Goal: Obtain resource: Download file/media

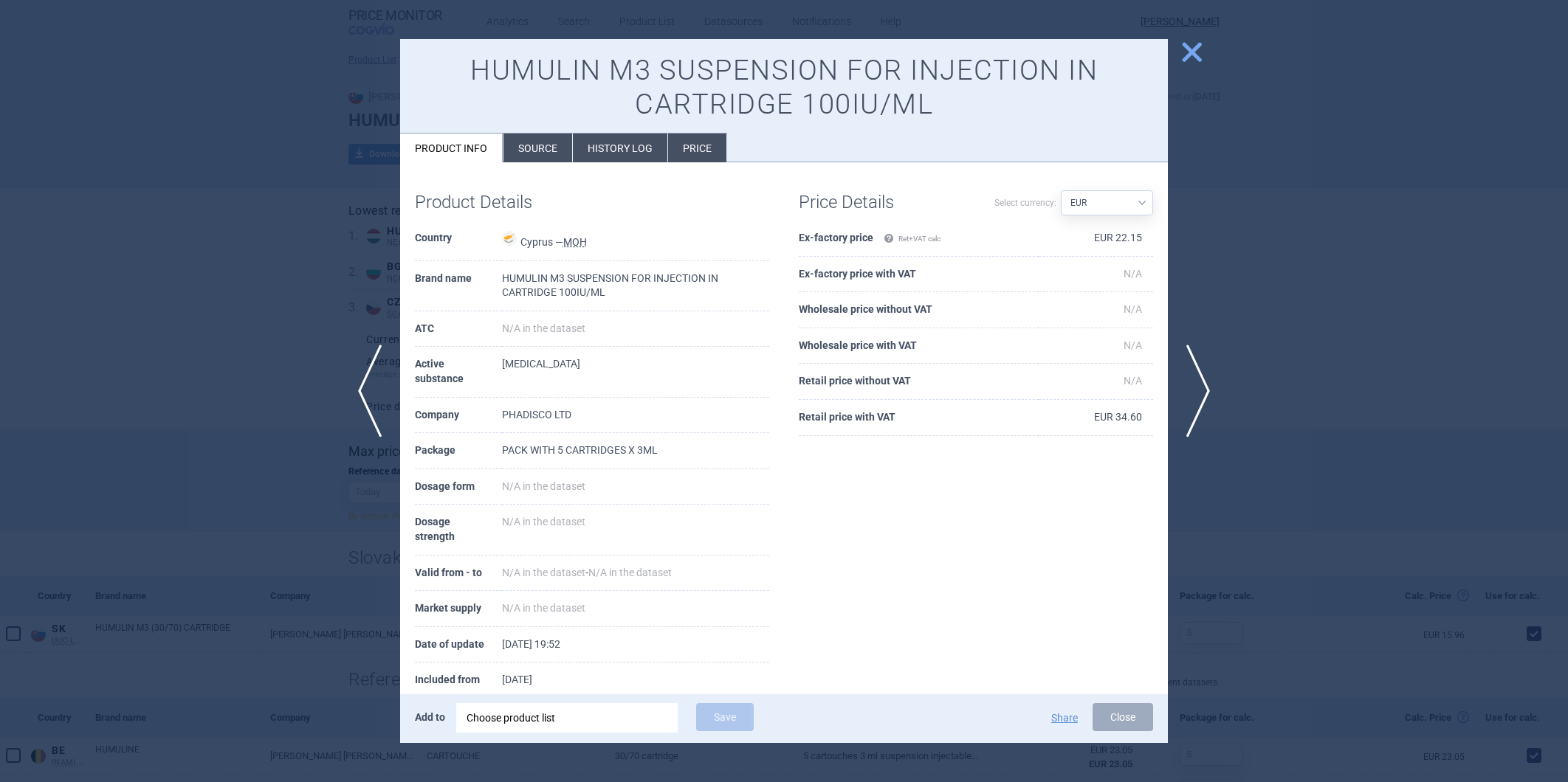
select select "EUR"
click at [1177, 46] on button "close" at bounding box center [1186, 53] width 37 height 28
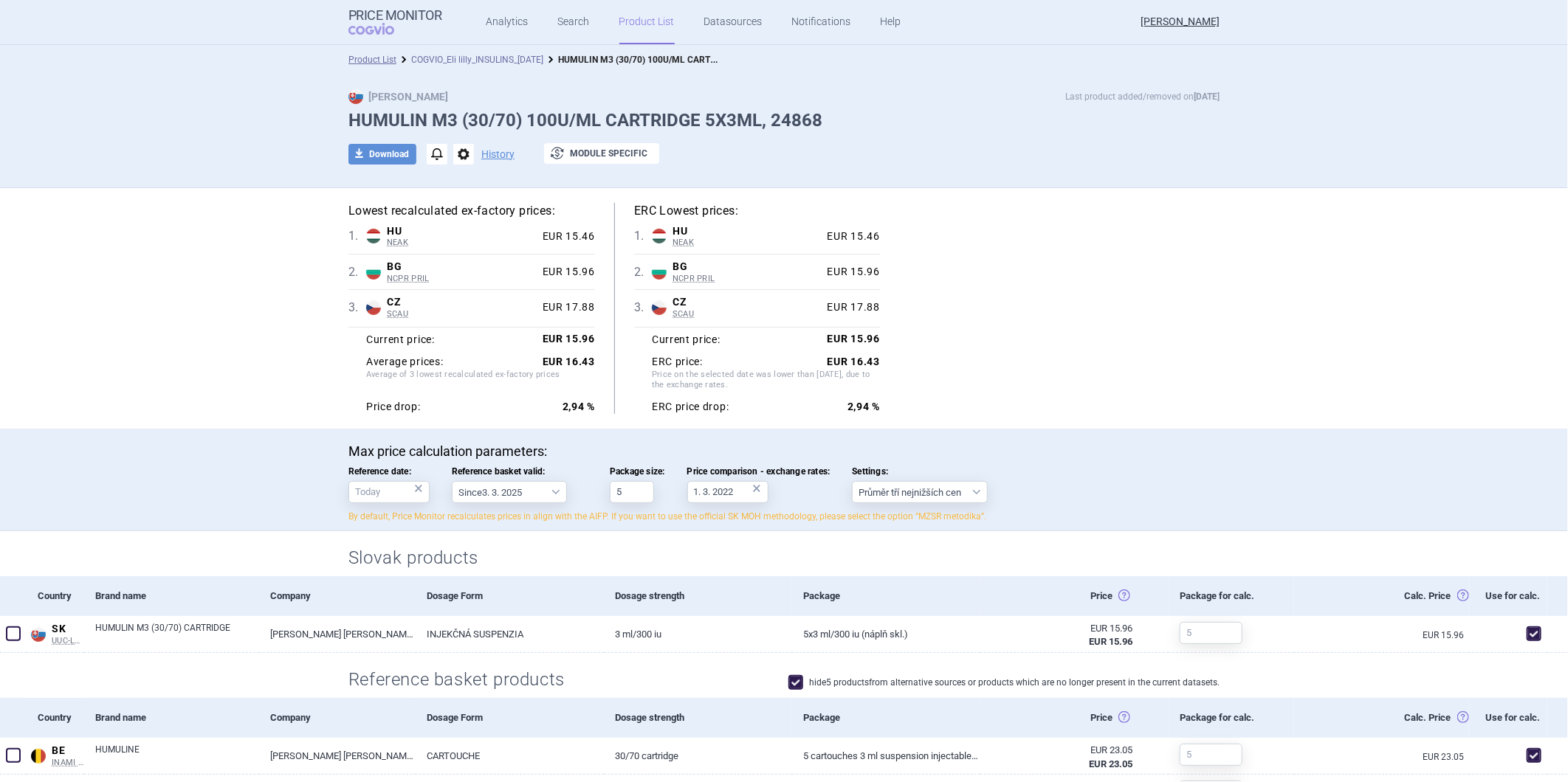
click at [494, 56] on link "COGVIO_Eli lilly_INSULINS_[DATE]" at bounding box center [477, 60] width 132 height 10
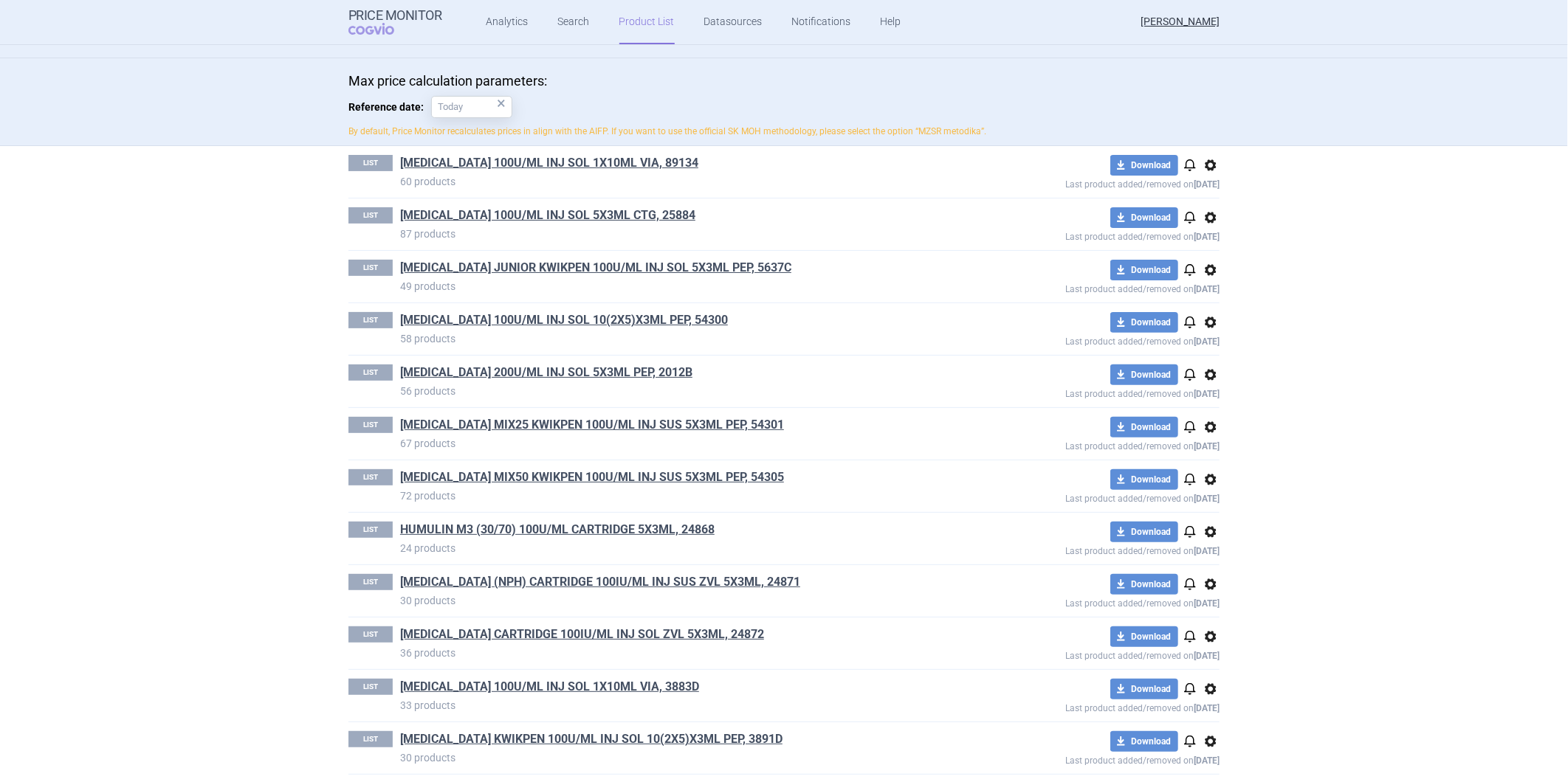
scroll to position [165, 0]
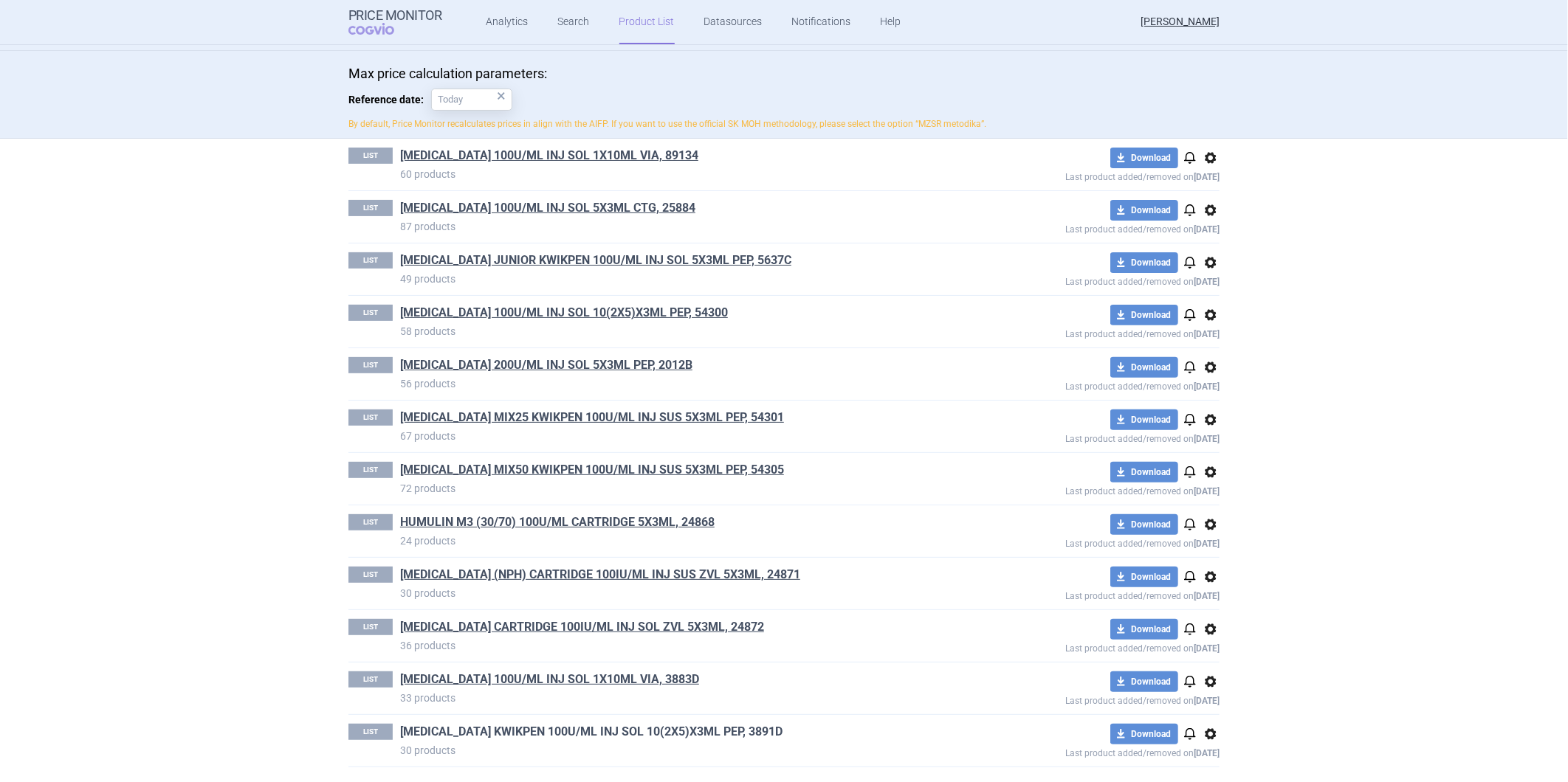
click at [463, 734] on link "LYUMJEV KWIKPEN 100U/ML INJ SOL 10(2X5)X3ML PEP, 3891D" at bounding box center [591, 732] width 382 height 16
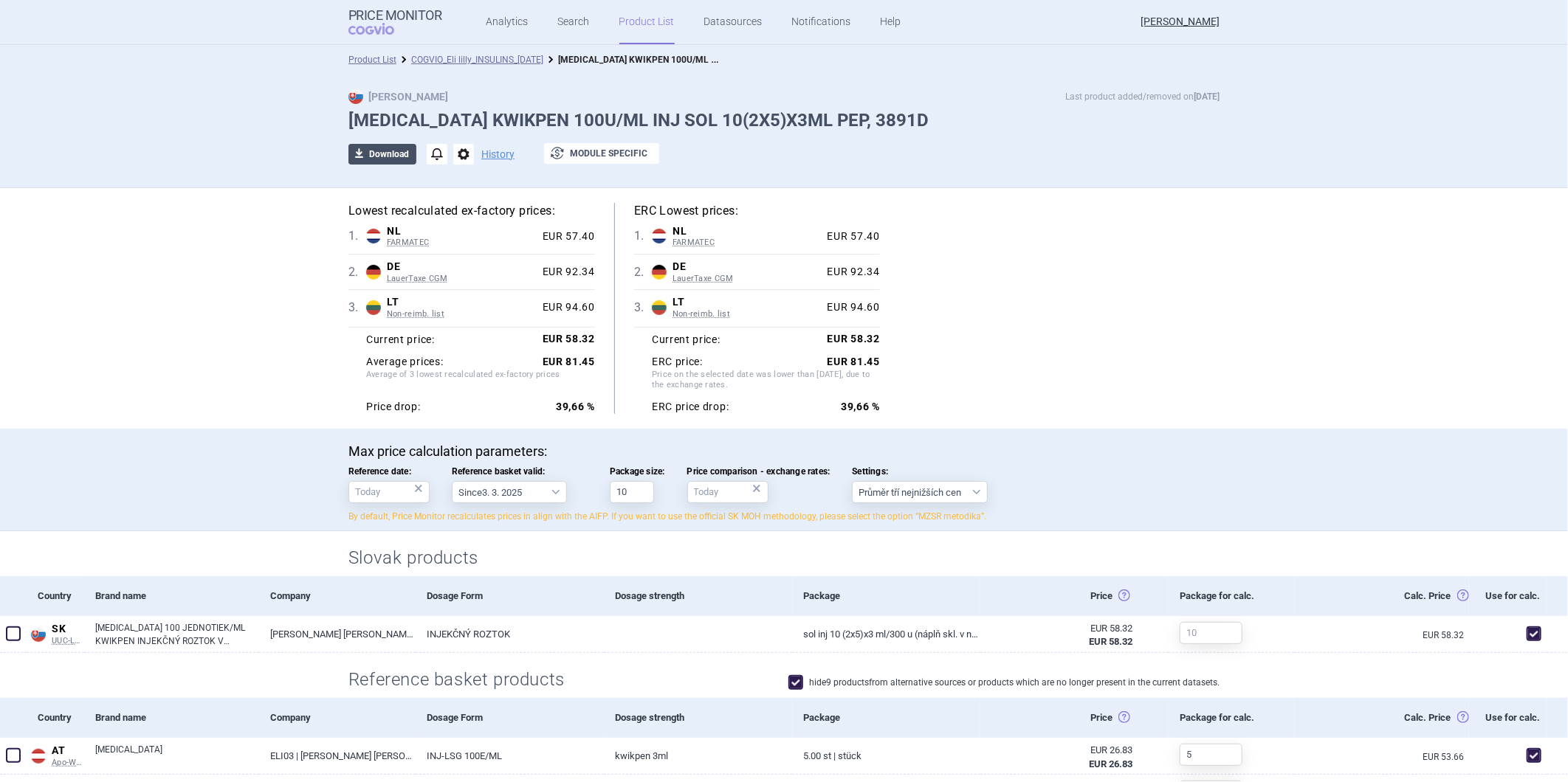
click at [391, 158] on button "download Download" at bounding box center [382, 155] width 68 height 21
select select "EUR"
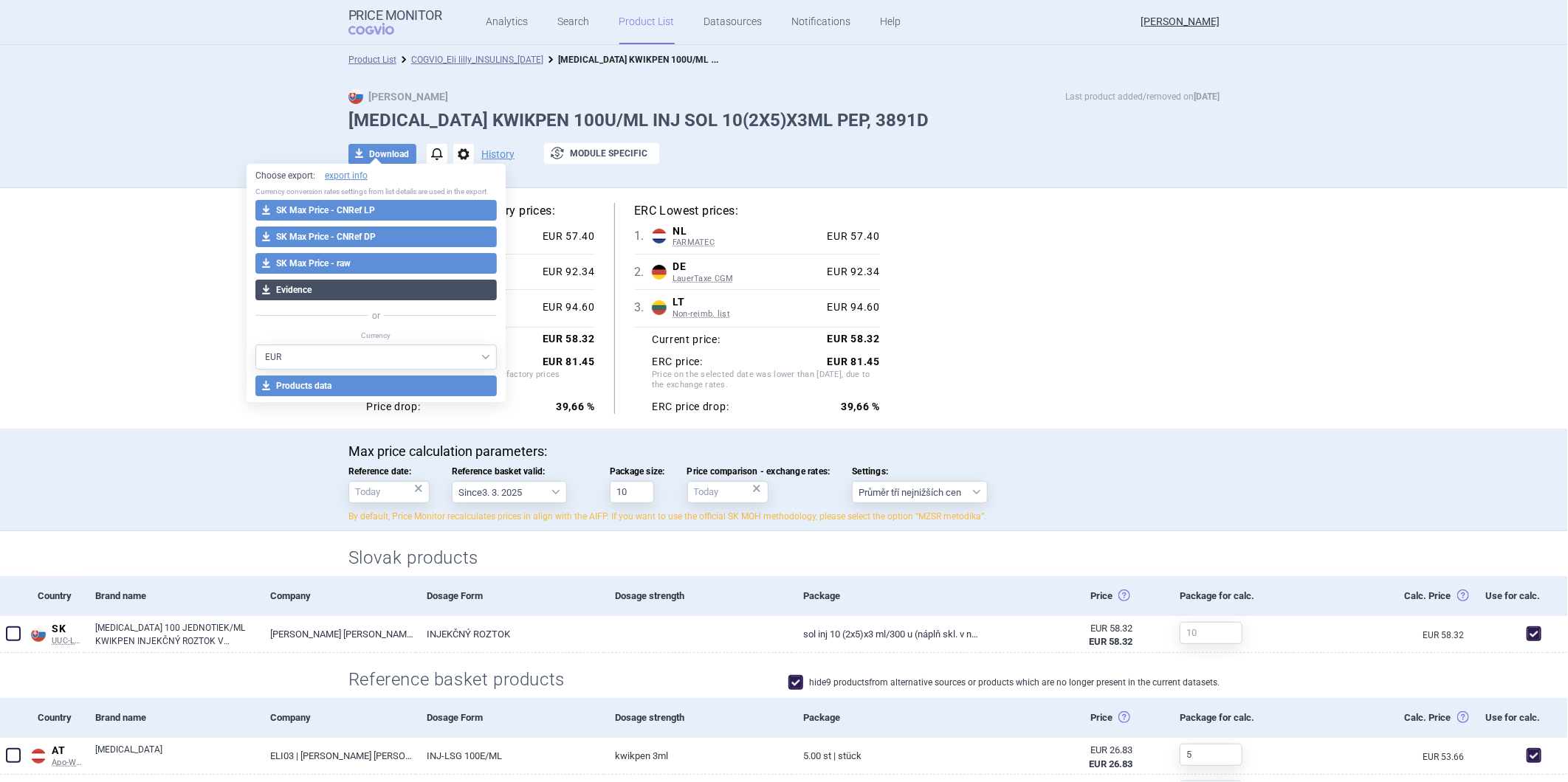
click at [301, 286] on button "download Evidence" at bounding box center [376, 290] width 241 height 21
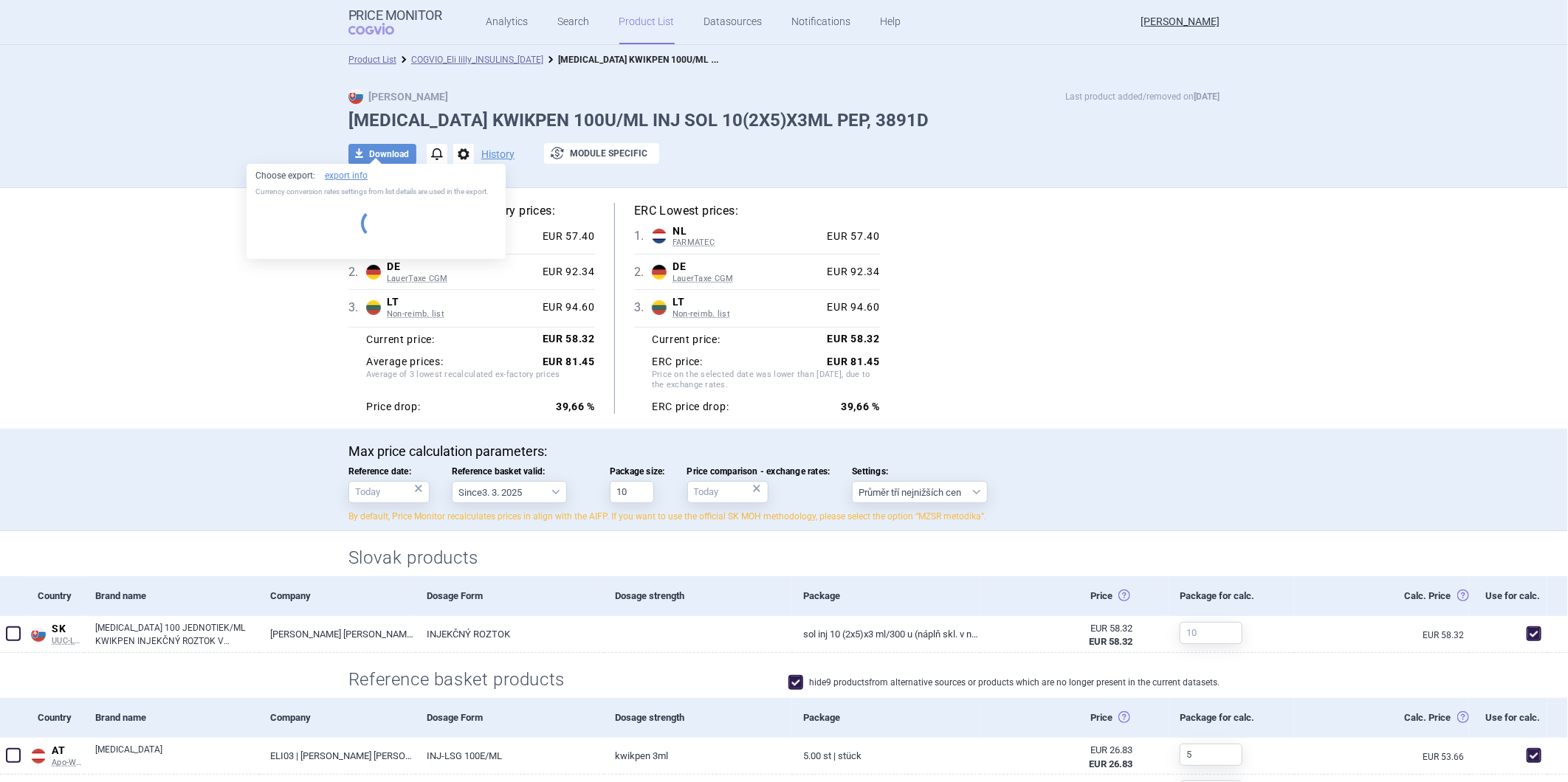
select select "EUR"
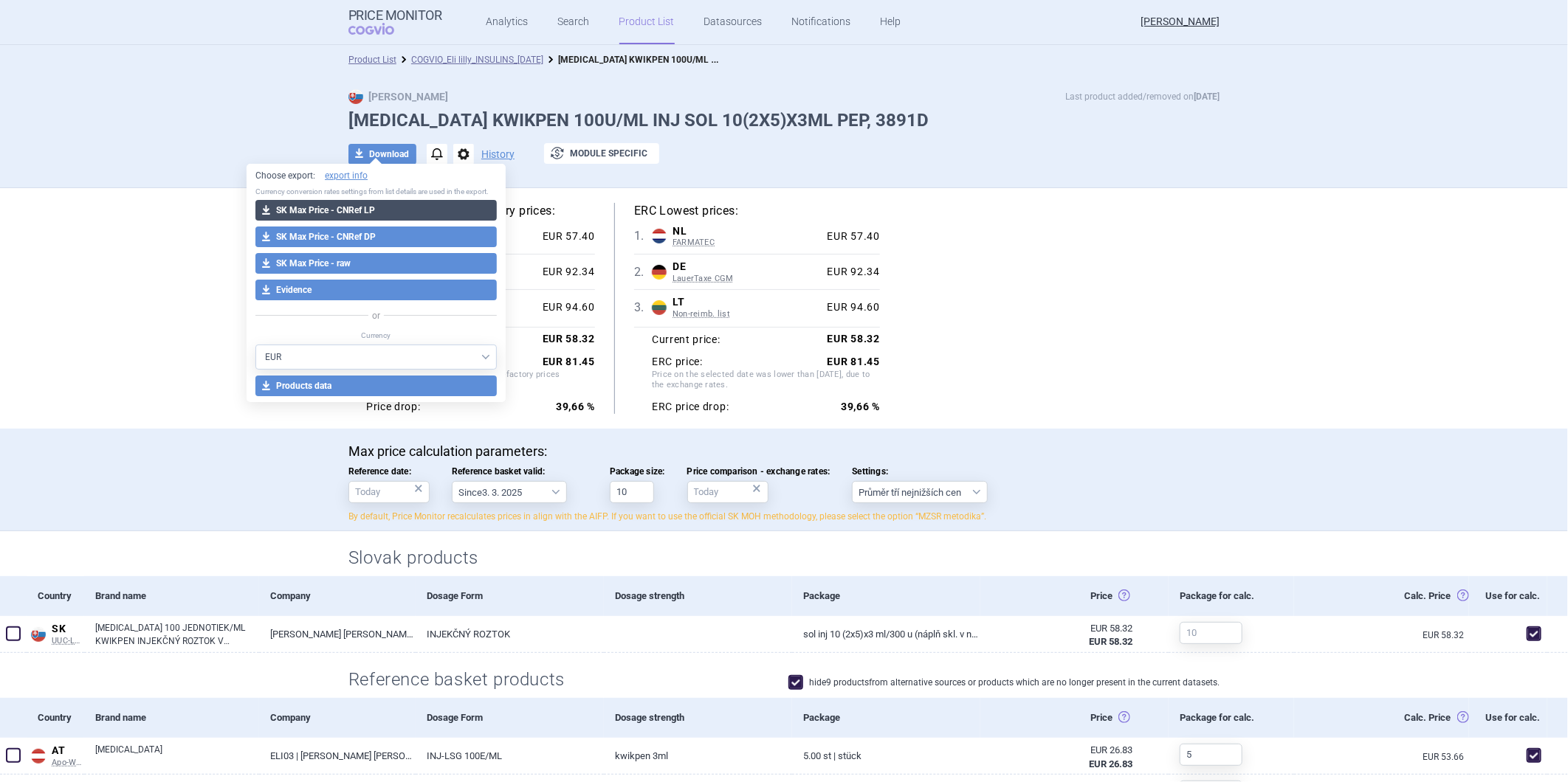
click at [272, 202] on span "download" at bounding box center [266, 210] width 21 height 21
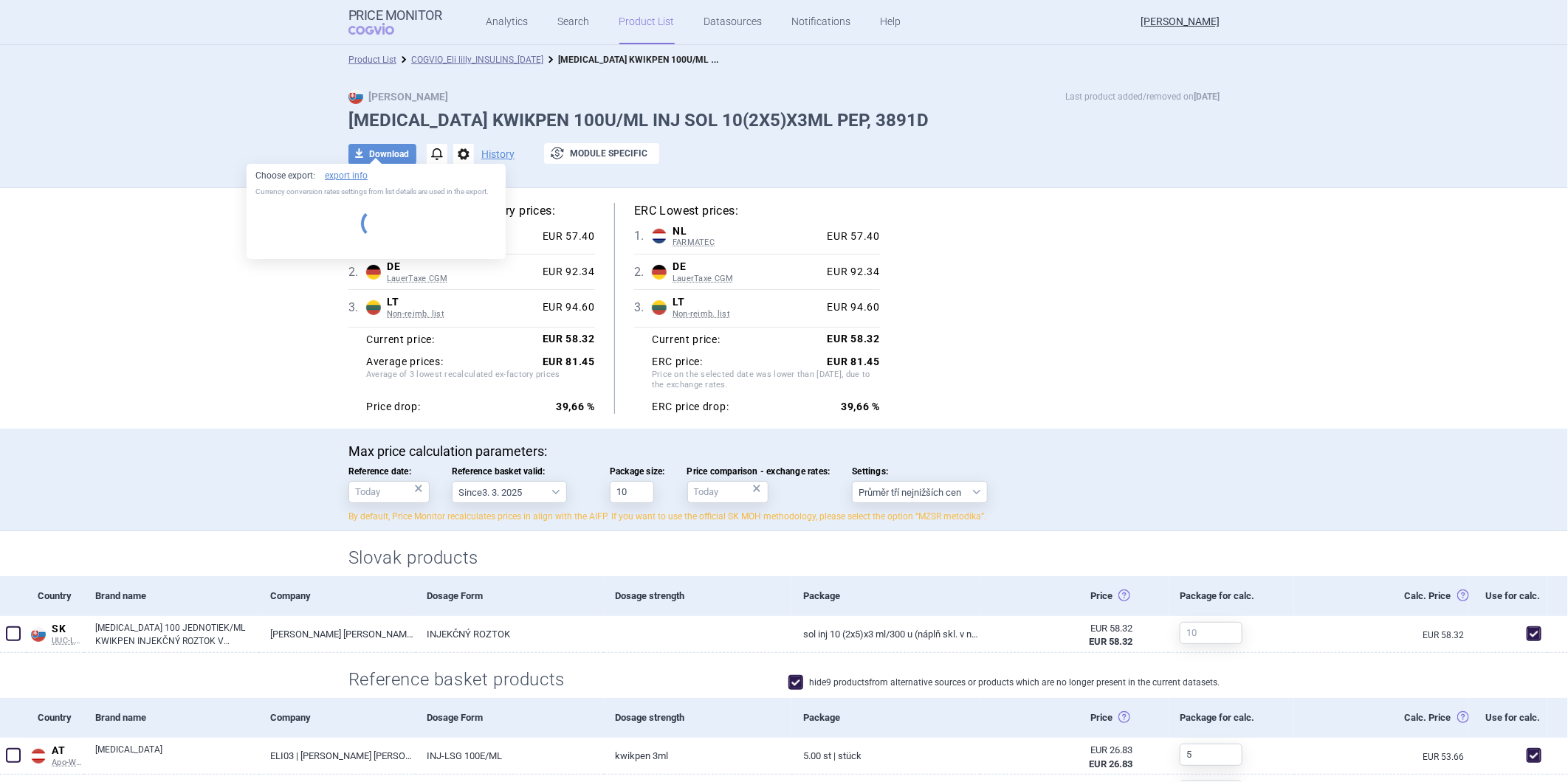
select select "EUR"
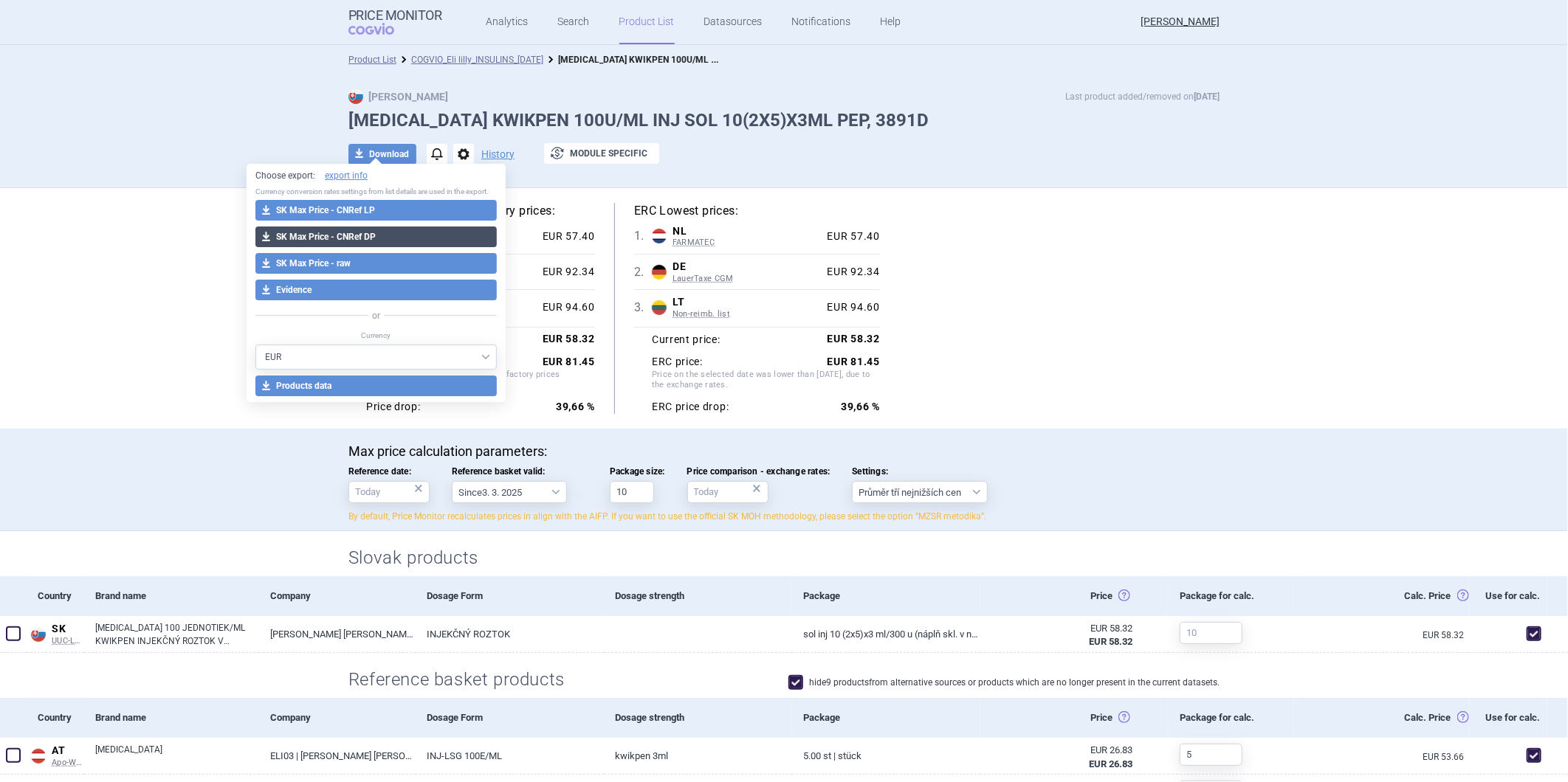
click at [355, 235] on button "download SK Max Price - CNRef DP" at bounding box center [376, 237] width 241 height 21
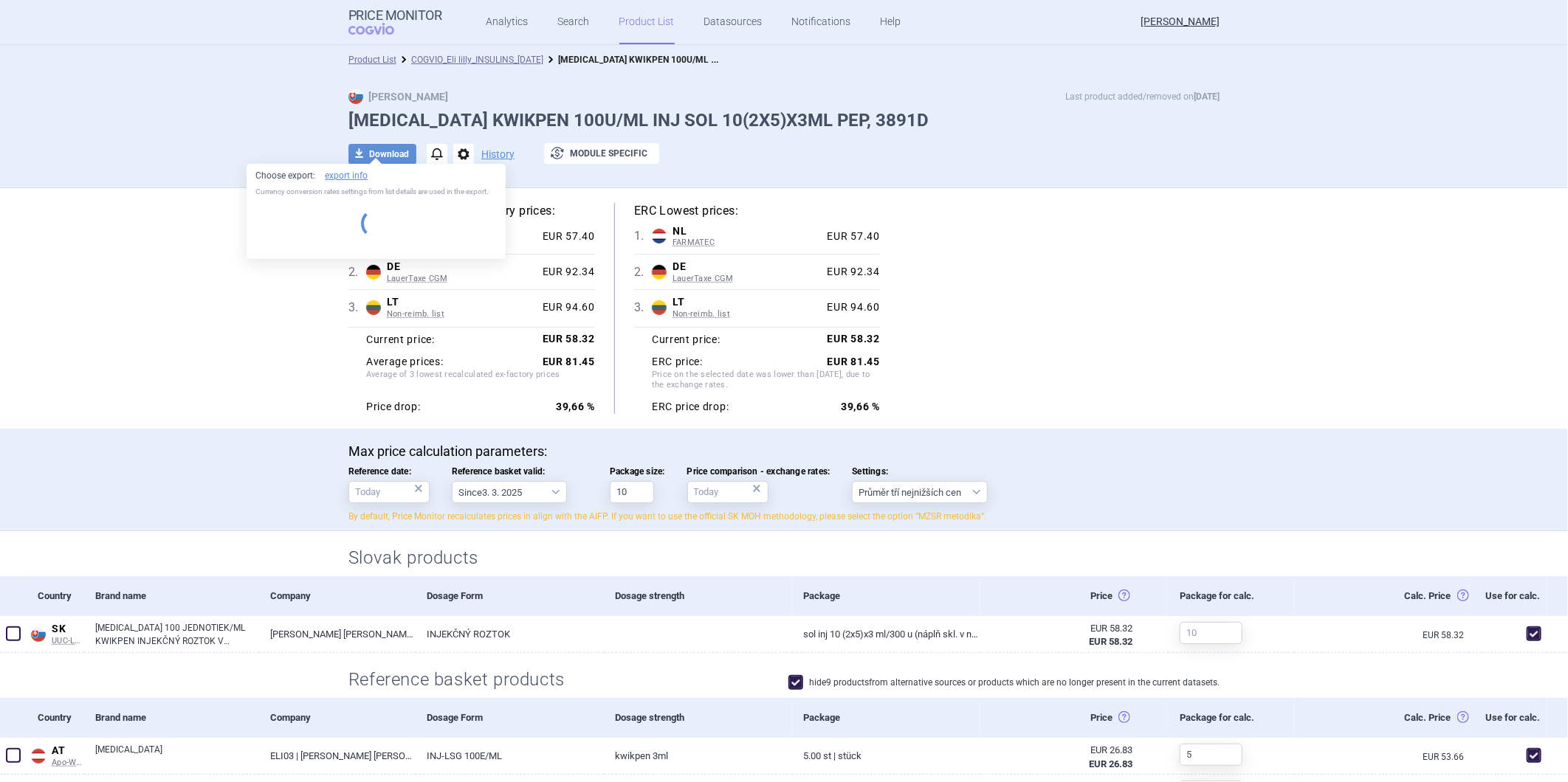
select select "EUR"
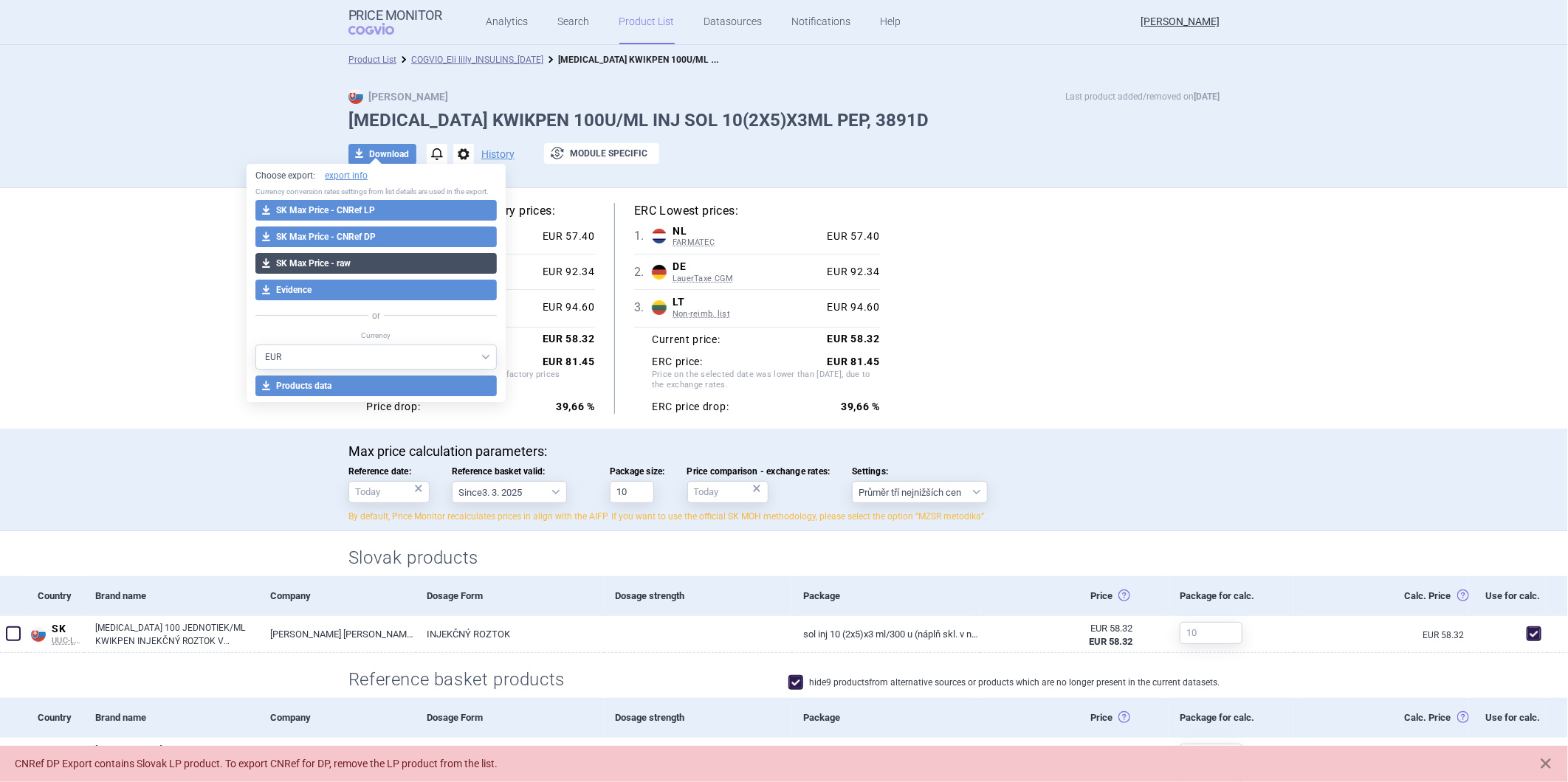
click at [319, 264] on button "download SK Max Price - raw" at bounding box center [376, 264] width 241 height 21
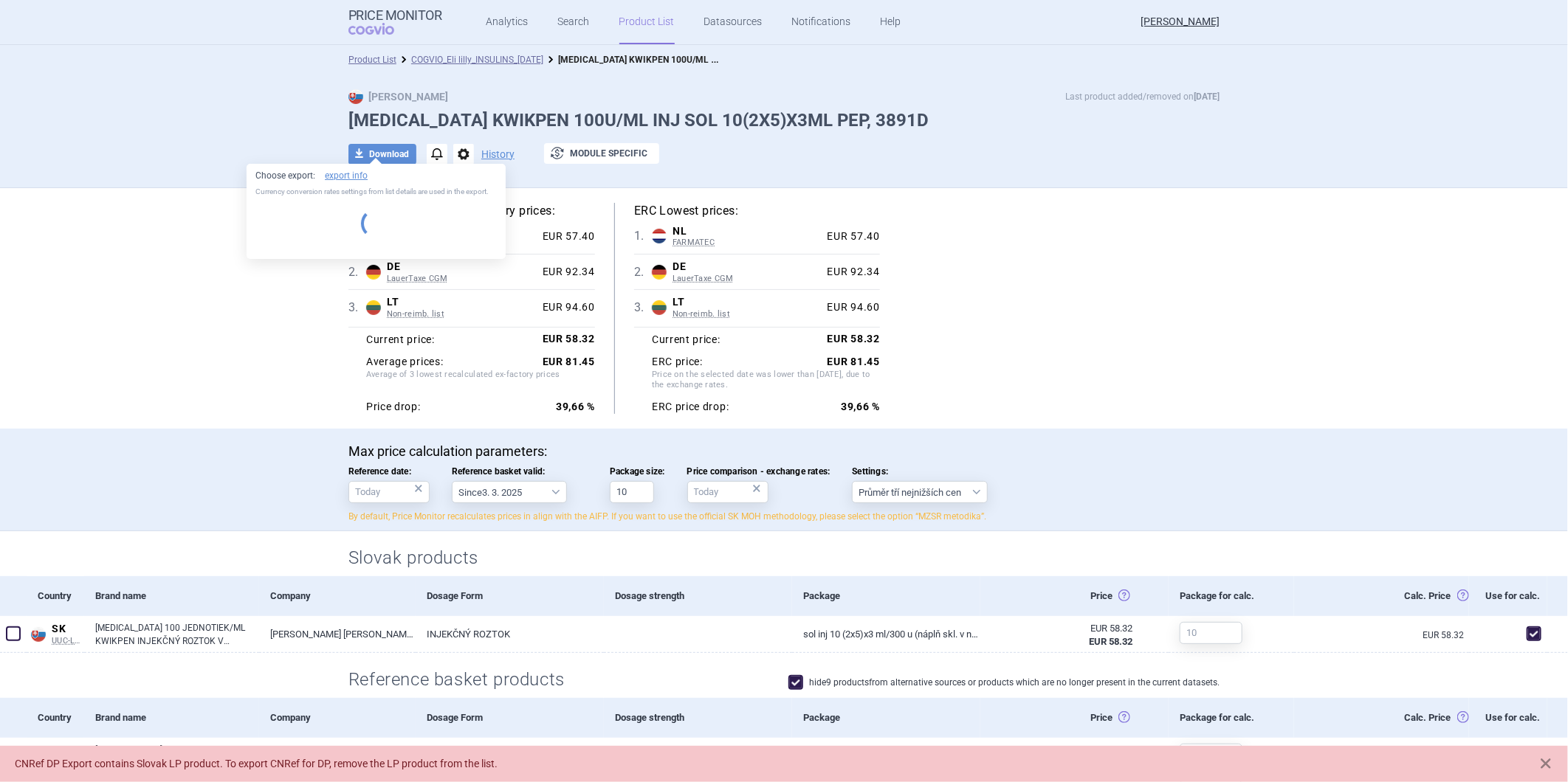
select select "EUR"
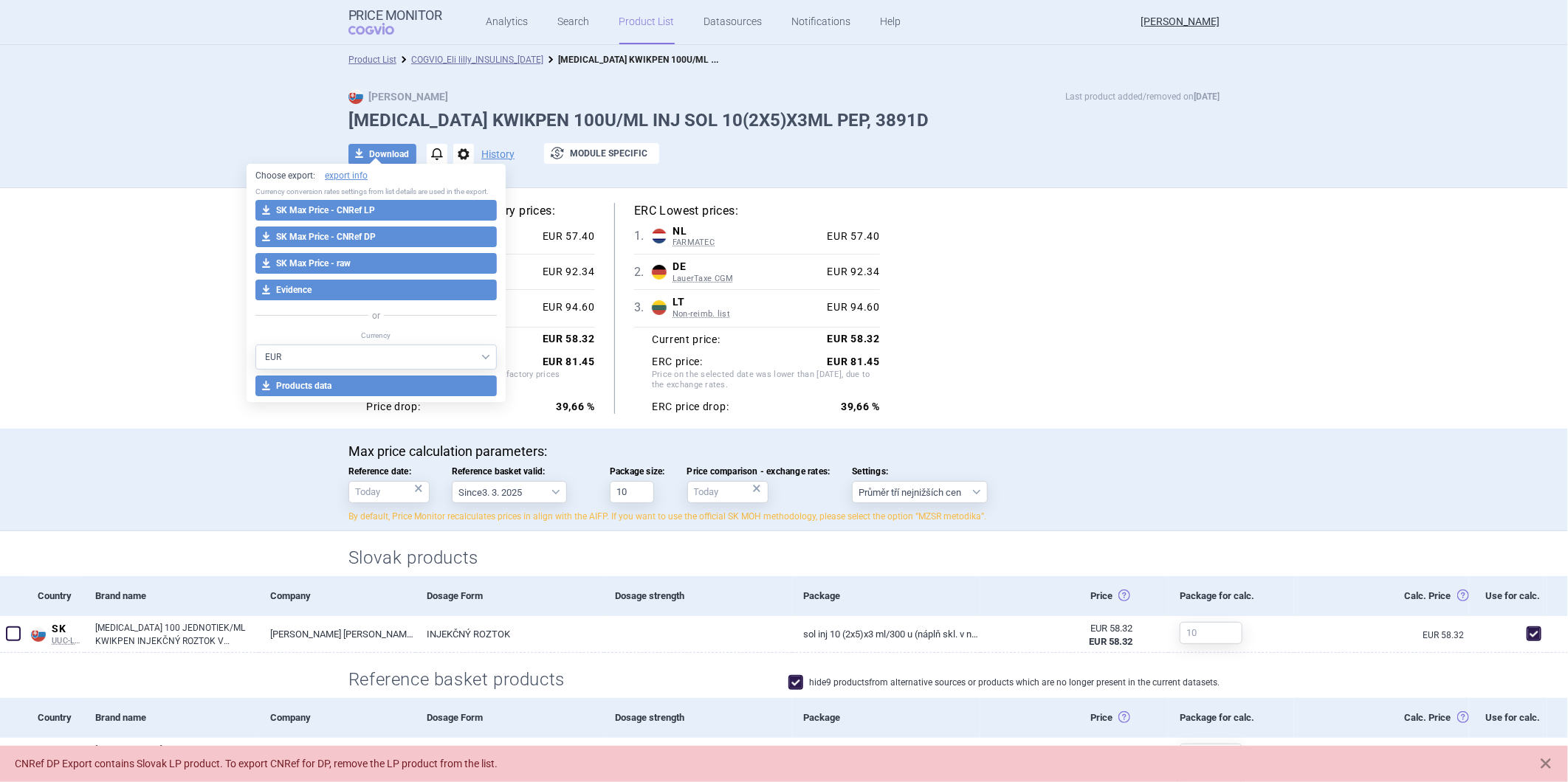
click at [923, 217] on div "Lowest recalculated ex-factory prices: 1 . NL FARMATEC Netherlands FARMATEC Far…" at bounding box center [784, 309] width 871 height 211
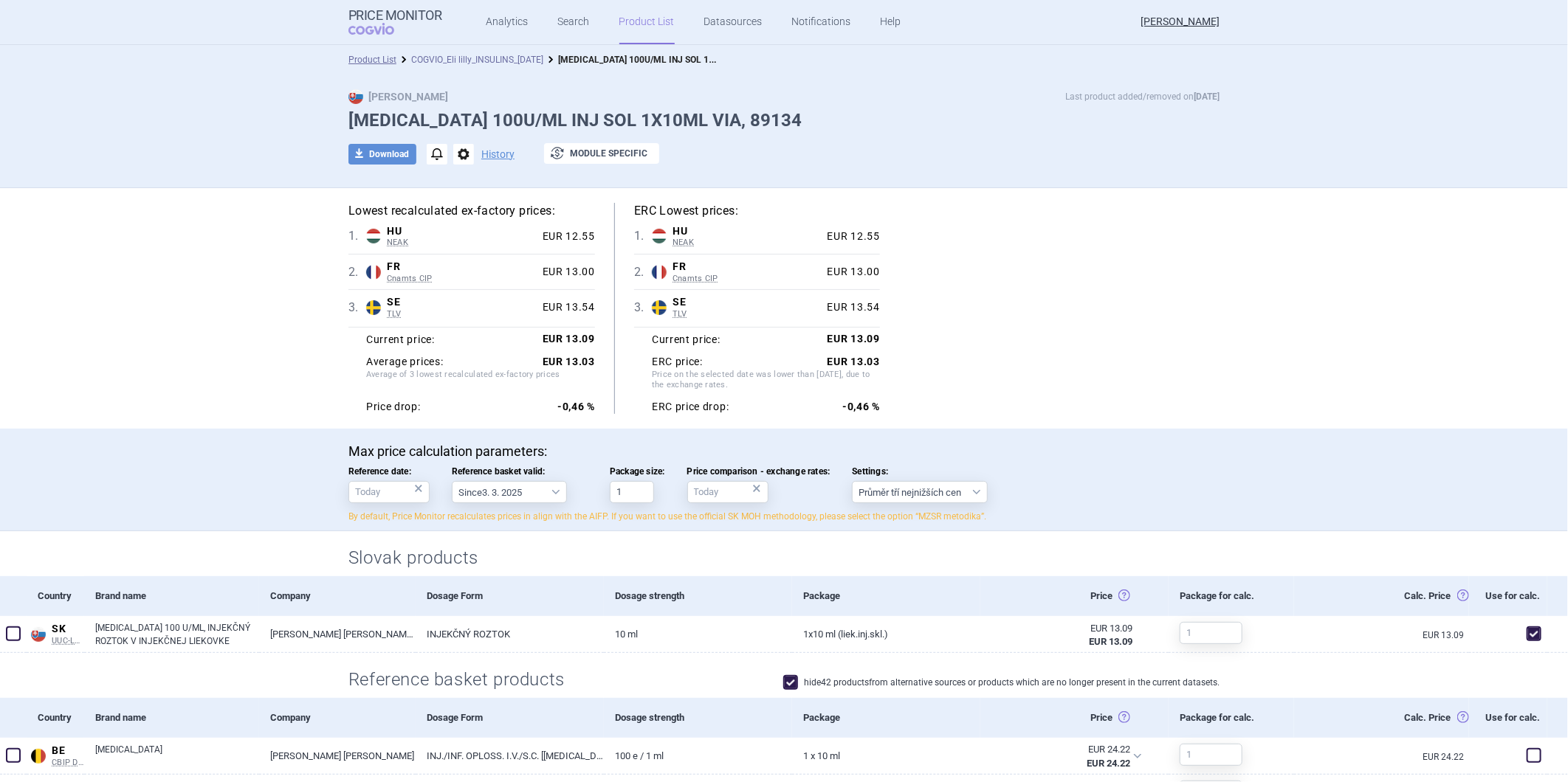
click at [514, 60] on link "COGVIO_Eli lilly_INSULINS_[DATE]" at bounding box center [477, 60] width 132 height 10
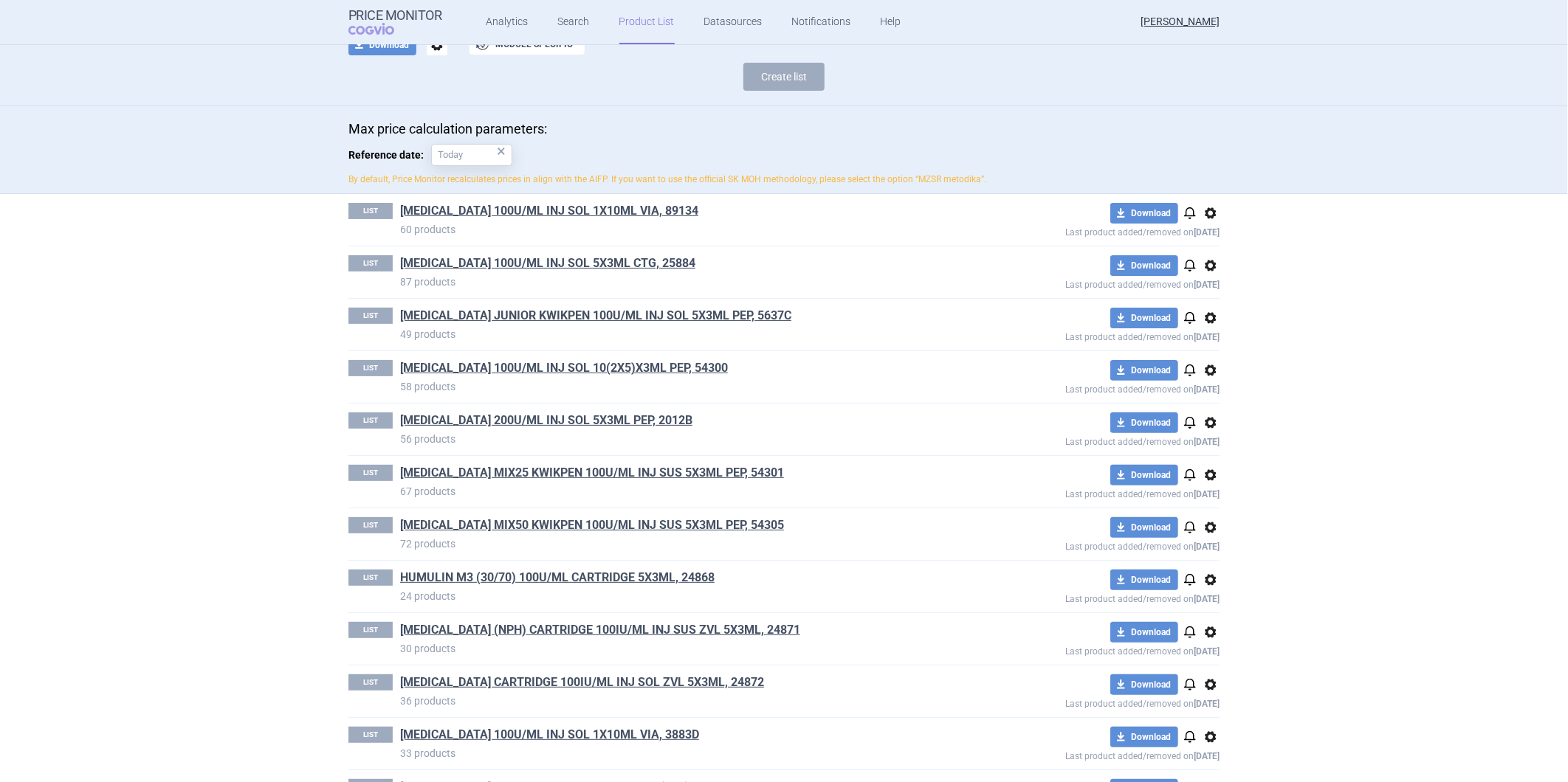
scroll to position [164, 0]
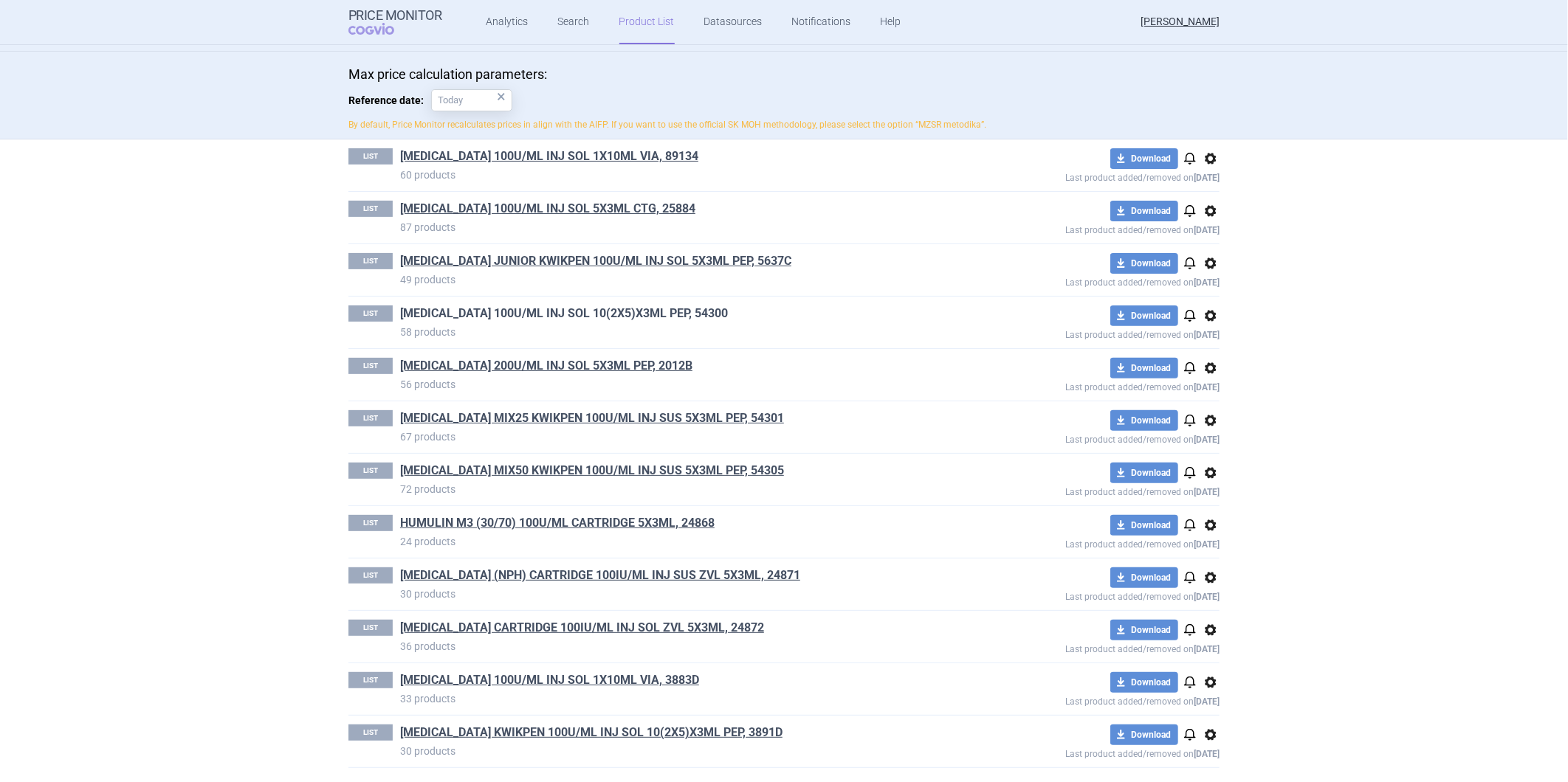
click at [553, 311] on link "HUMALOG KWIKPEN 100U/ML INJ SOL 10(2X5)X3ML PEP, 54300" at bounding box center [564, 314] width 327 height 16
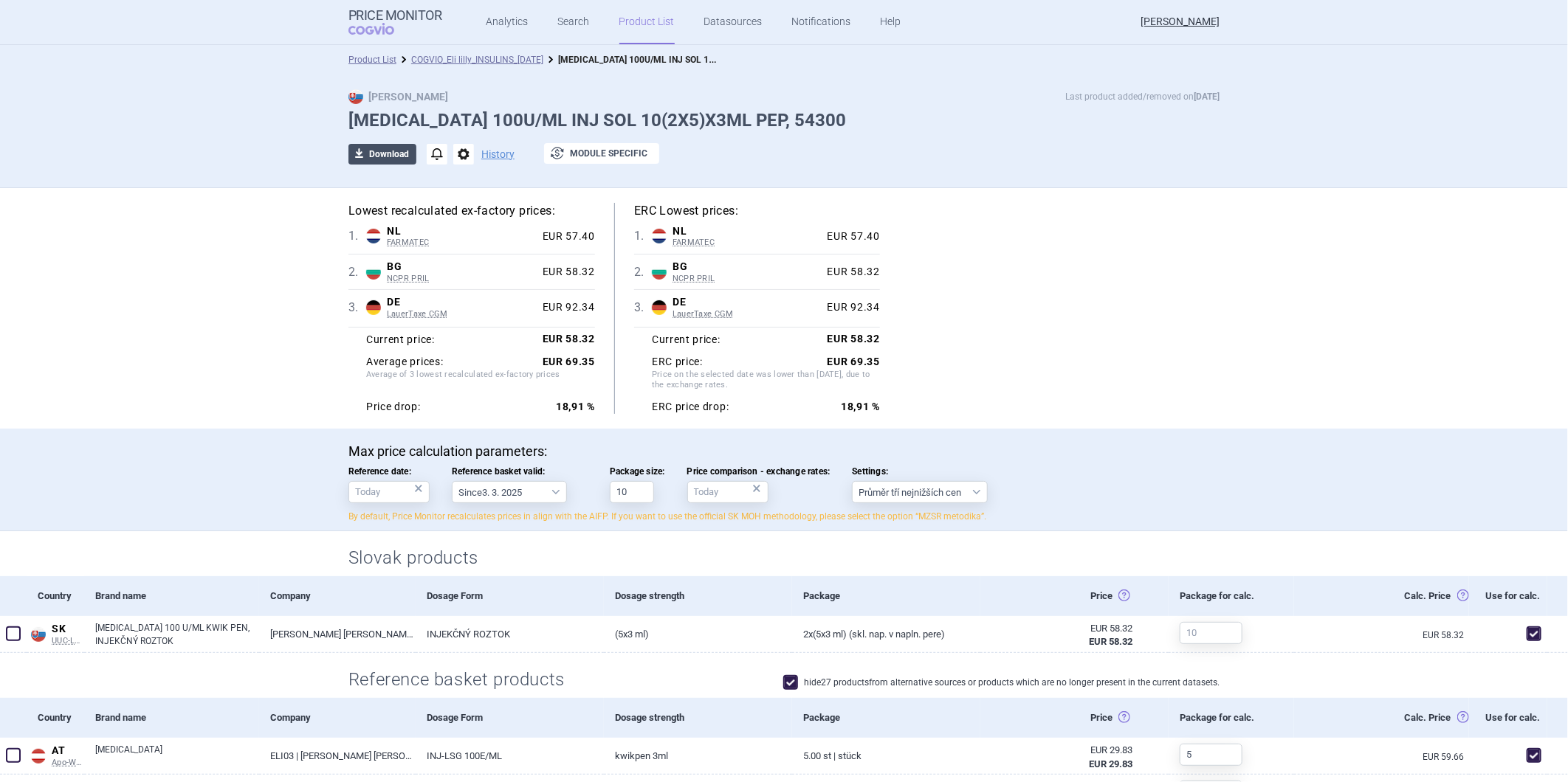
click at [371, 152] on button "download Download" at bounding box center [382, 155] width 68 height 21
select select "EUR"
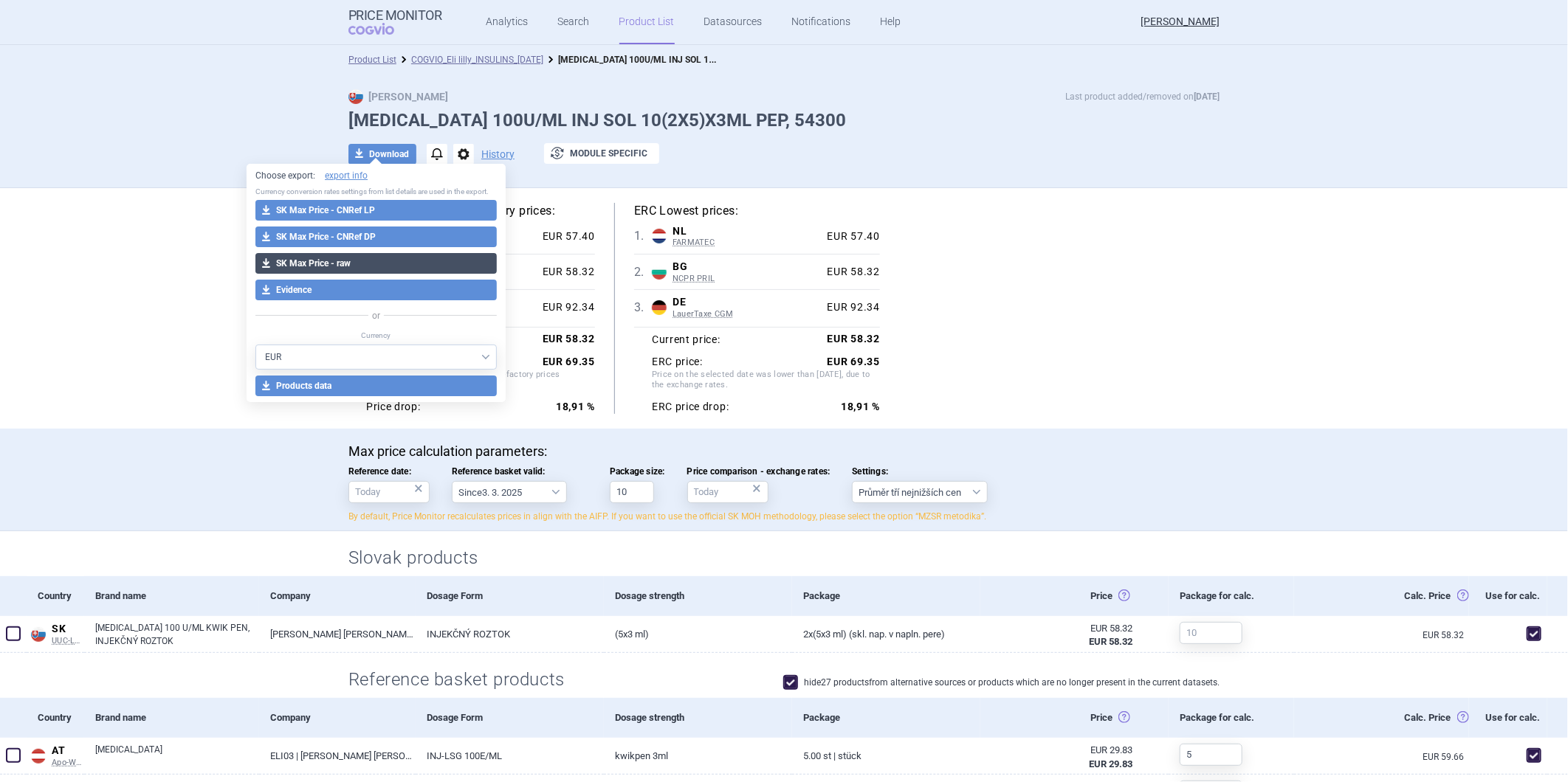
click at [336, 262] on button "download SK Max Price - raw" at bounding box center [376, 264] width 241 height 21
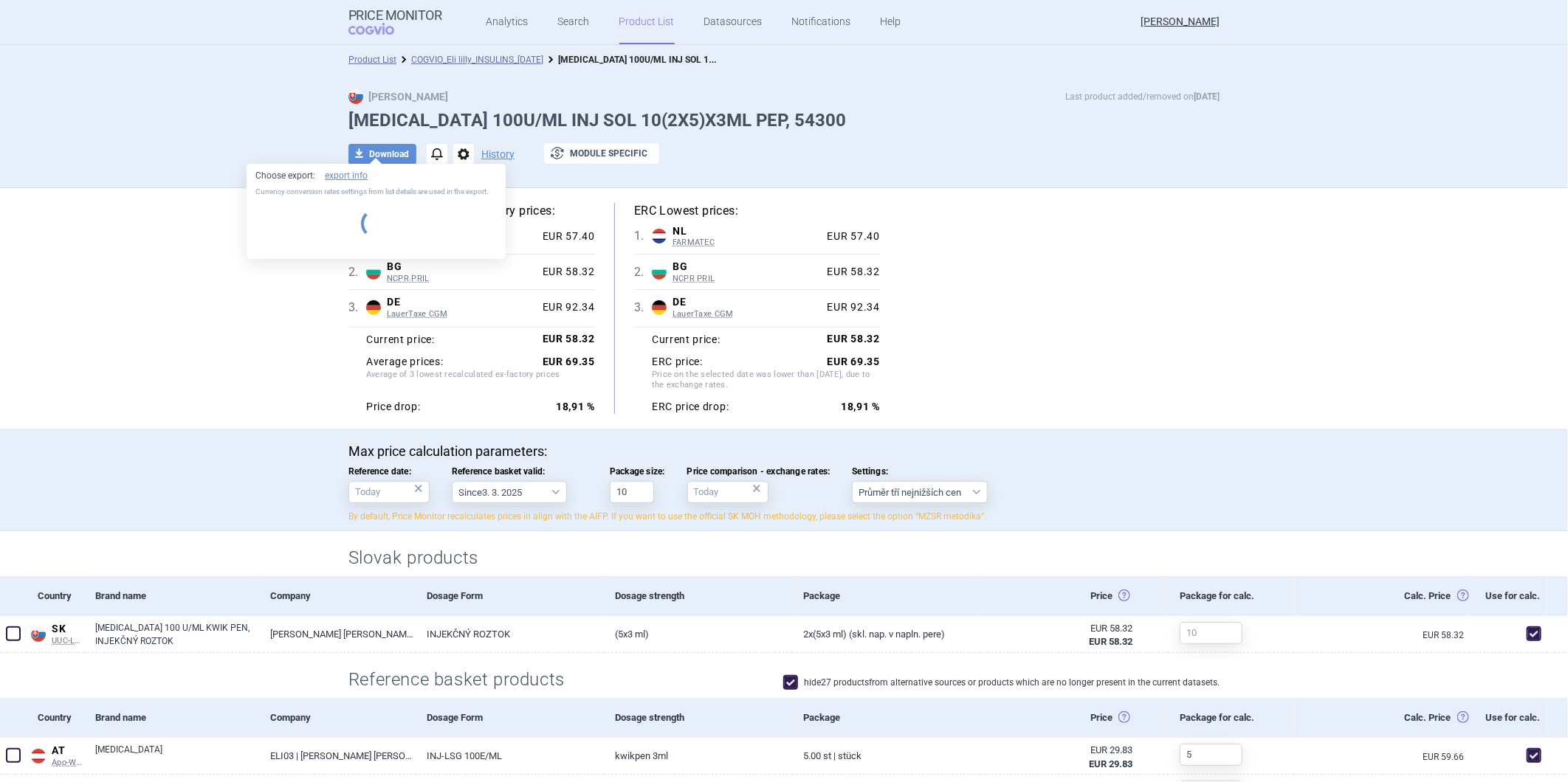
select select "EUR"
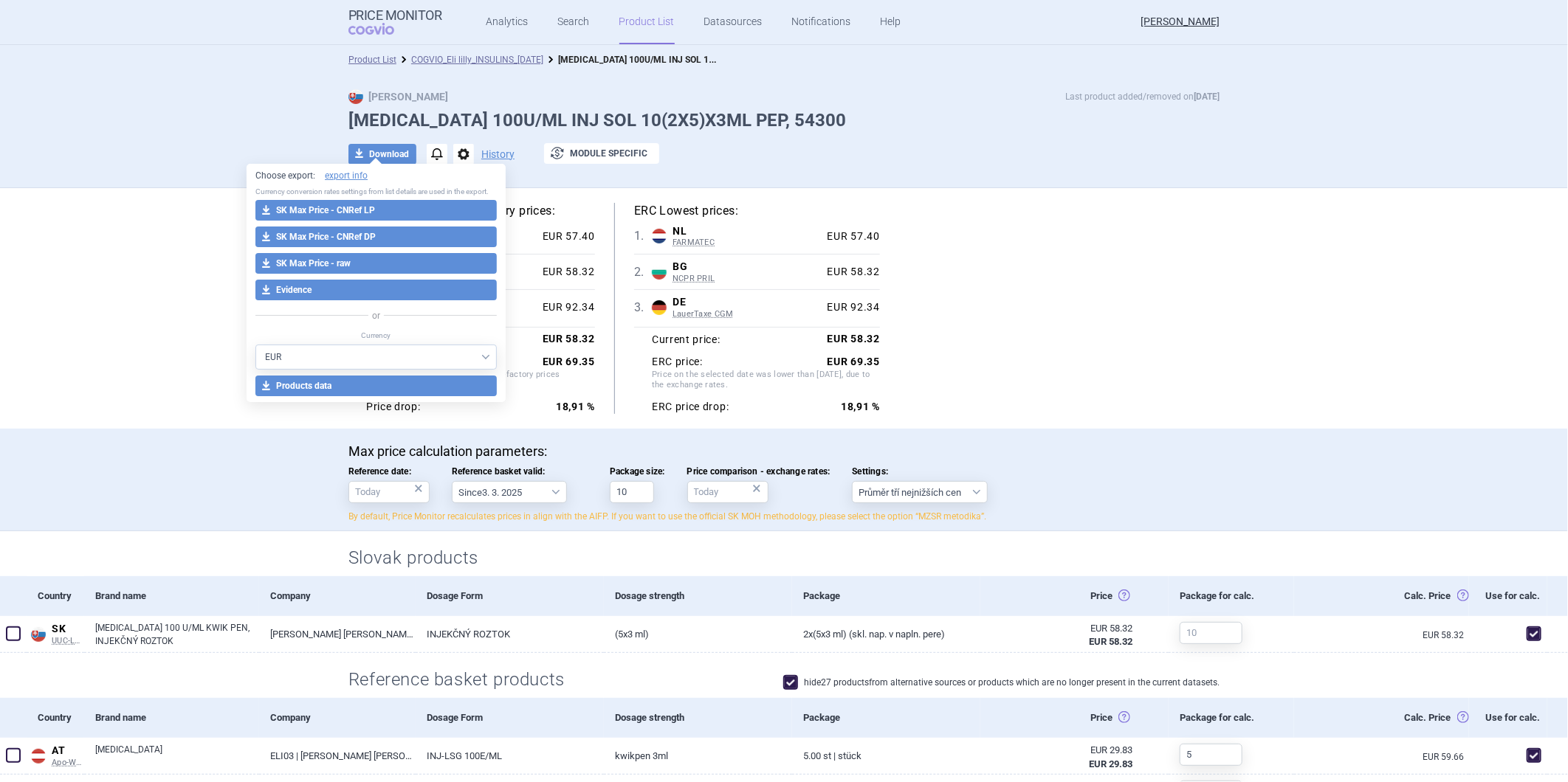
click at [1107, 331] on div "Lowest recalculated ex-factory prices: 1 . NL FARMATEC Netherlands FARMATEC Far…" at bounding box center [784, 309] width 871 height 211
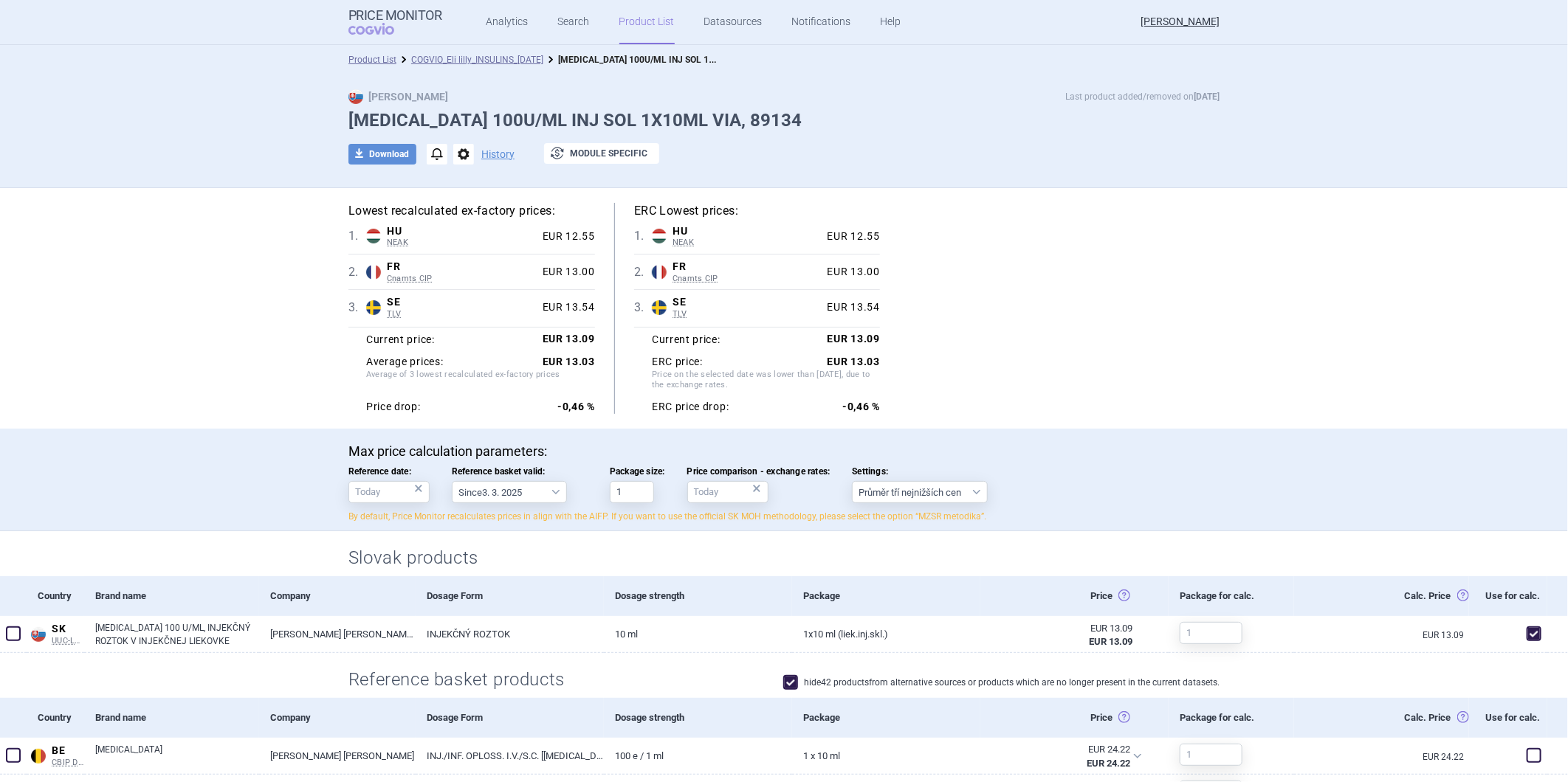
click at [380, 152] on button "download Download" at bounding box center [382, 155] width 68 height 21
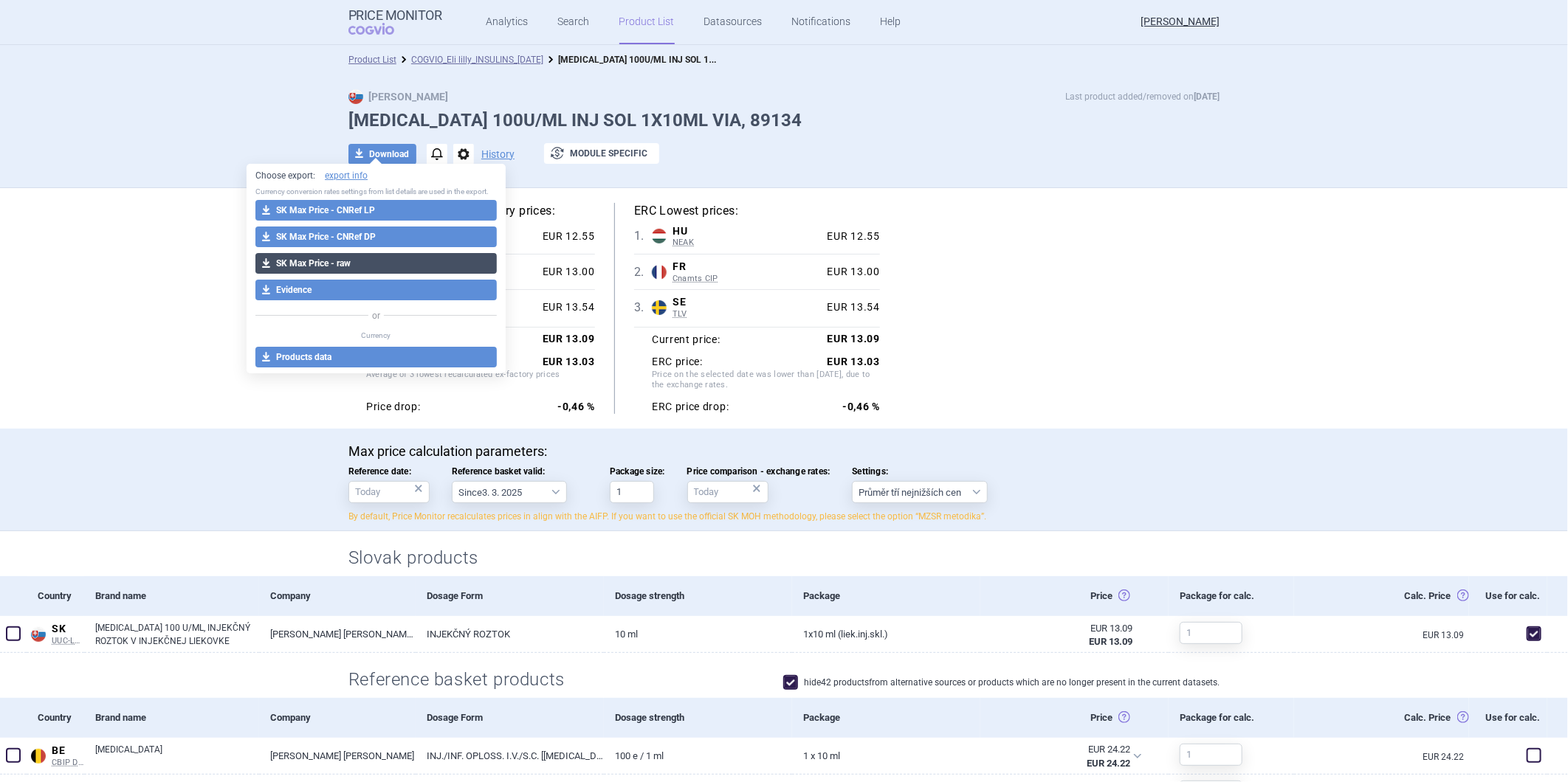
select select "EUR"
click at [327, 266] on button "download SK Max Price - raw" at bounding box center [376, 264] width 241 height 21
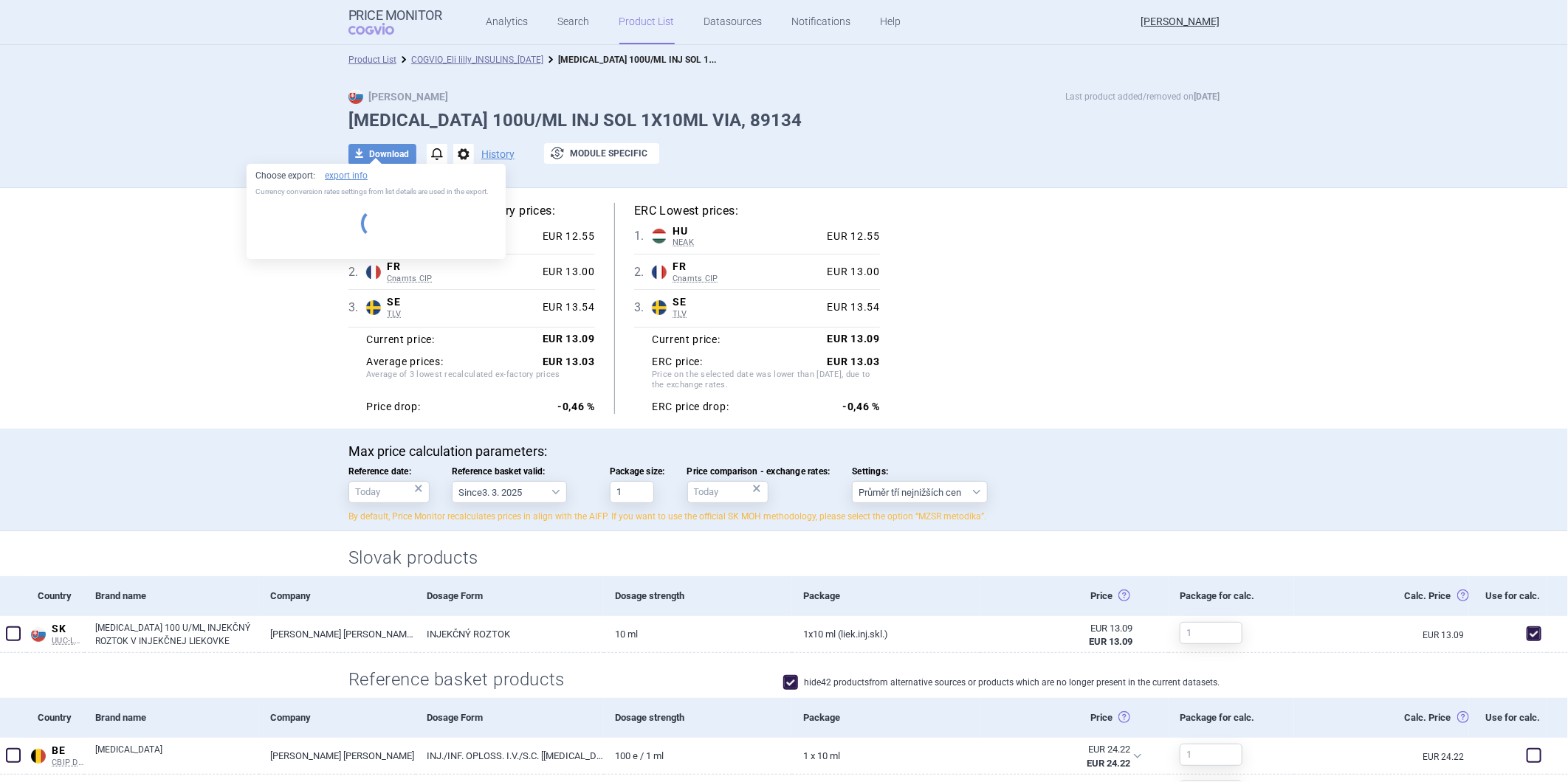
select select "EUR"
